Goal: Transaction & Acquisition: Purchase product/service

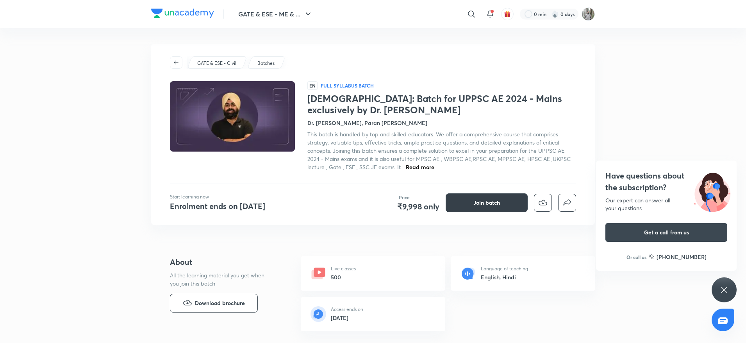
click at [487, 204] on span "Join batch" at bounding box center [486, 203] width 27 height 8
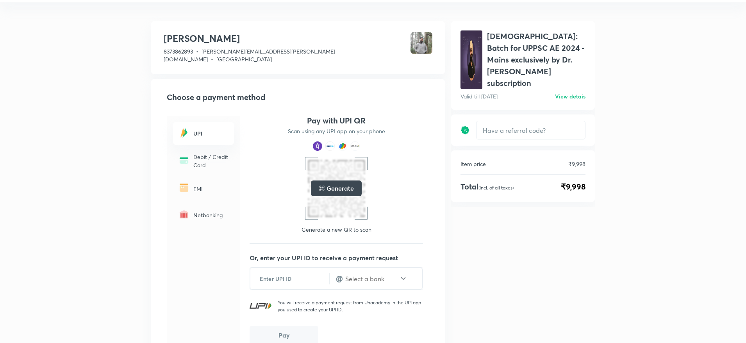
scroll to position [20, 0]
click at [461, 227] on div "Safalta Sutra: Batch for UPPSC AE 2024 - Mains exclusively by Dr. [PERSON_NAME]…" at bounding box center [523, 214] width 144 height 387
